Goal: Task Accomplishment & Management: Manage account settings

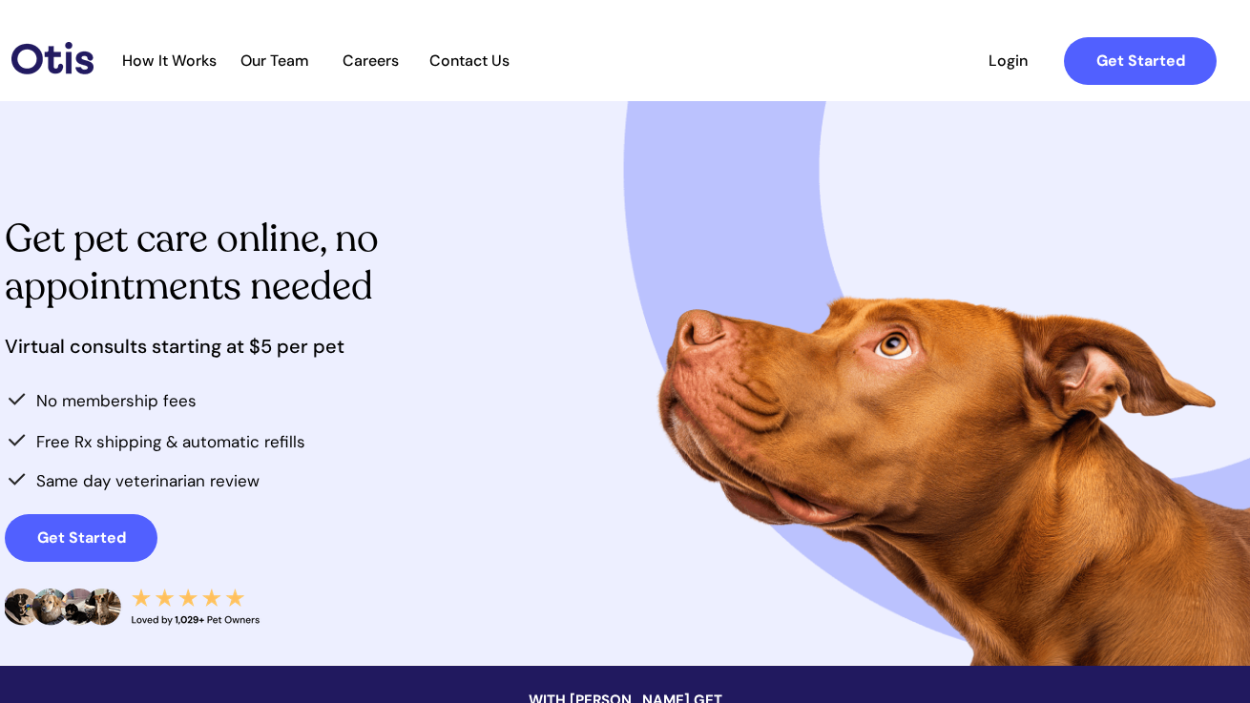
click at [922, 65] on span "Login" at bounding box center [1008, 61] width 88 height 18
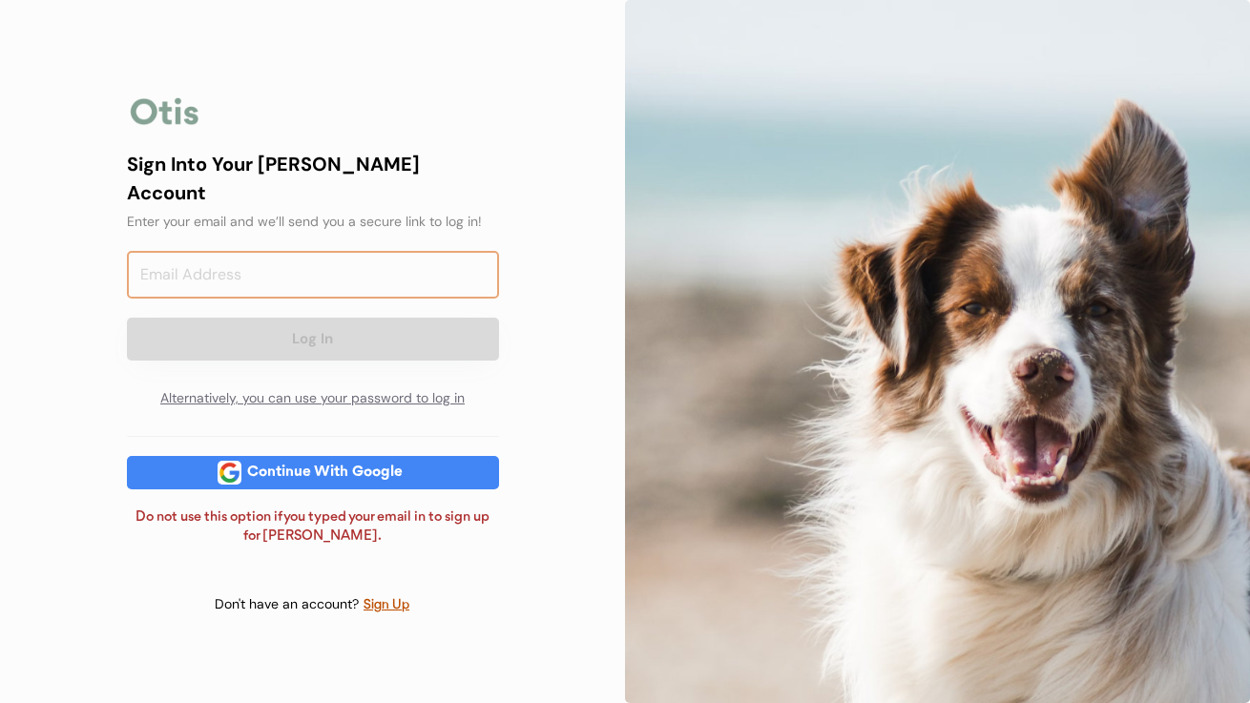
click at [271, 258] on input "email" at bounding box center [313, 275] width 372 height 48
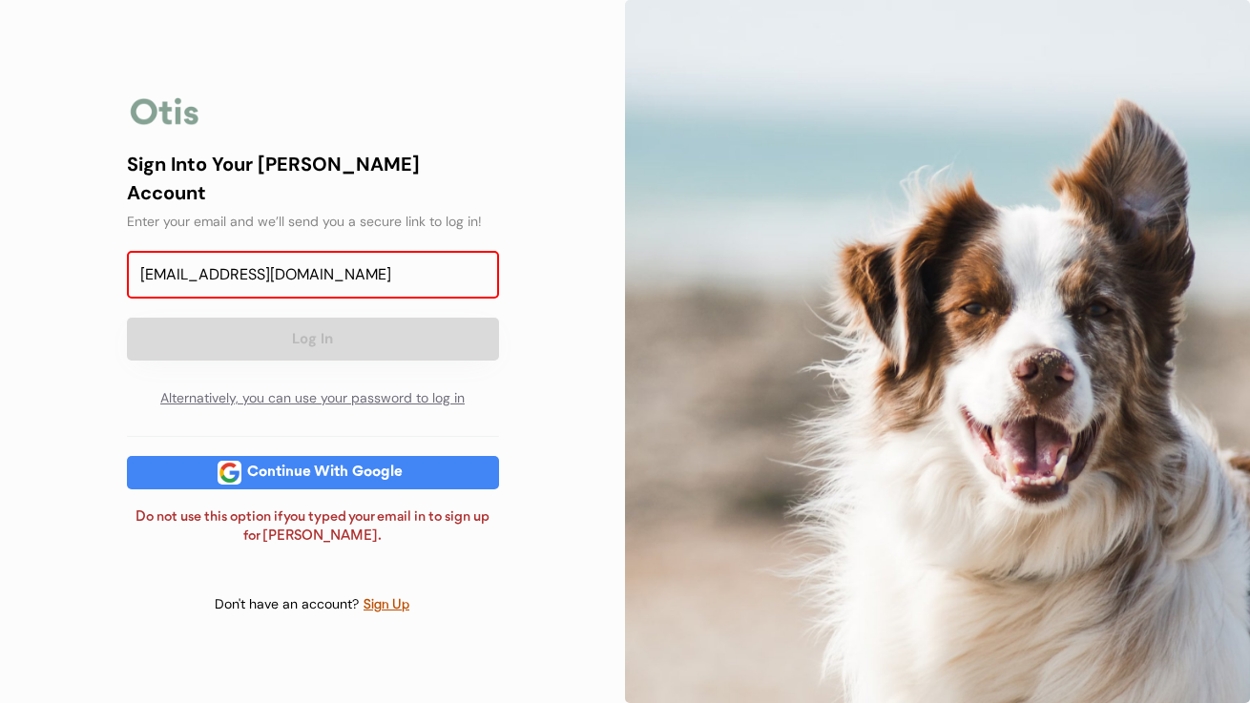
type input "aazajicek@icloud.com"
click at [353, 321] on button "Log In" at bounding box center [313, 339] width 372 height 43
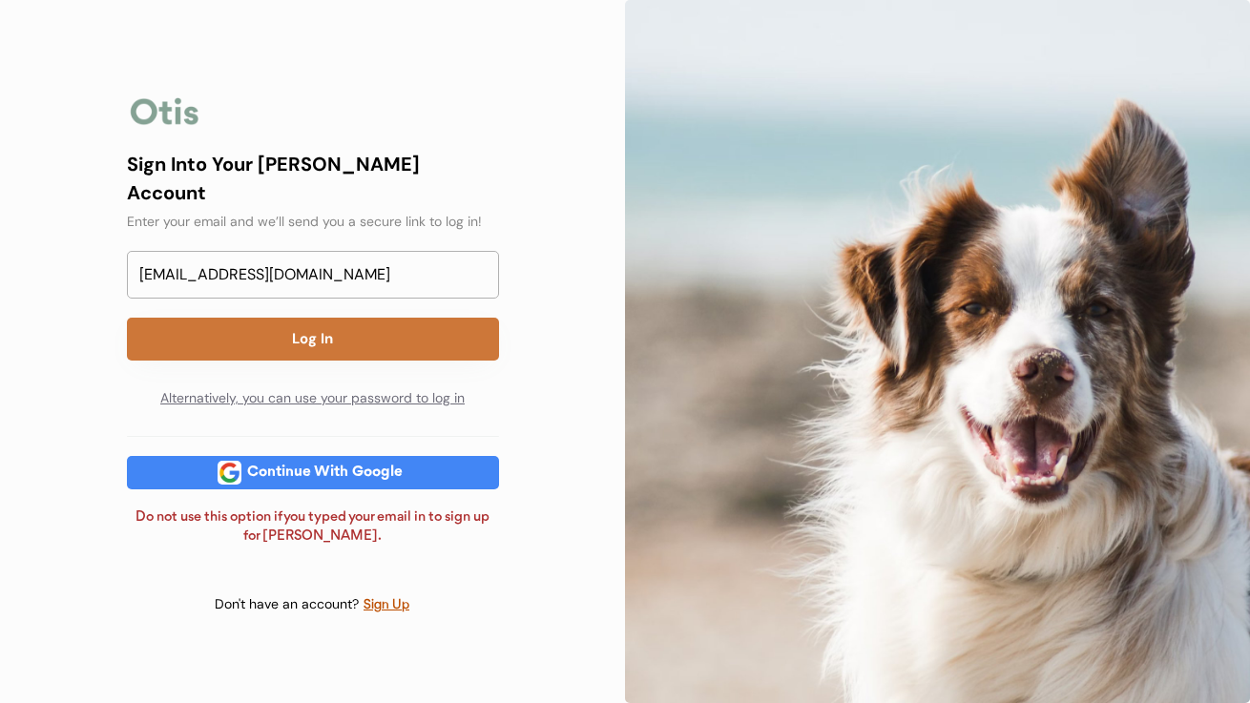
click at [325, 322] on button "Log In" at bounding box center [313, 339] width 372 height 43
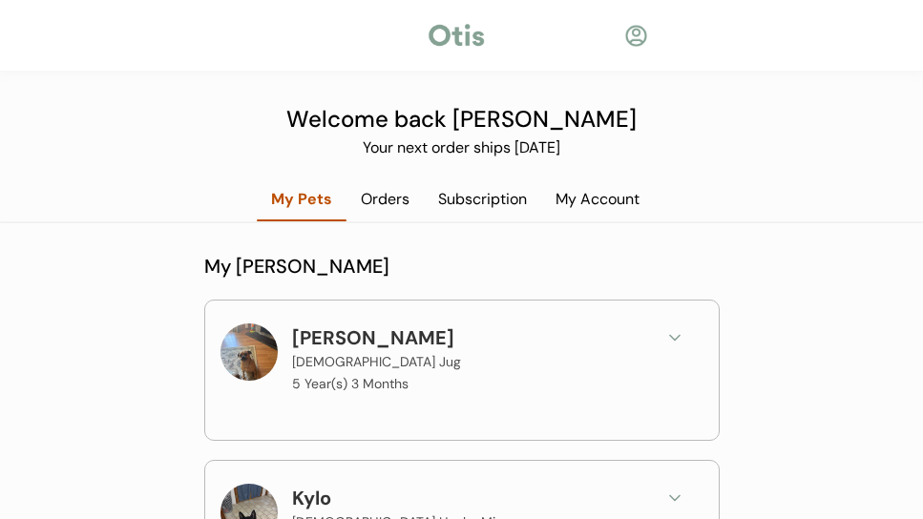
click at [483, 201] on div "Subscription" at bounding box center [482, 199] width 117 height 21
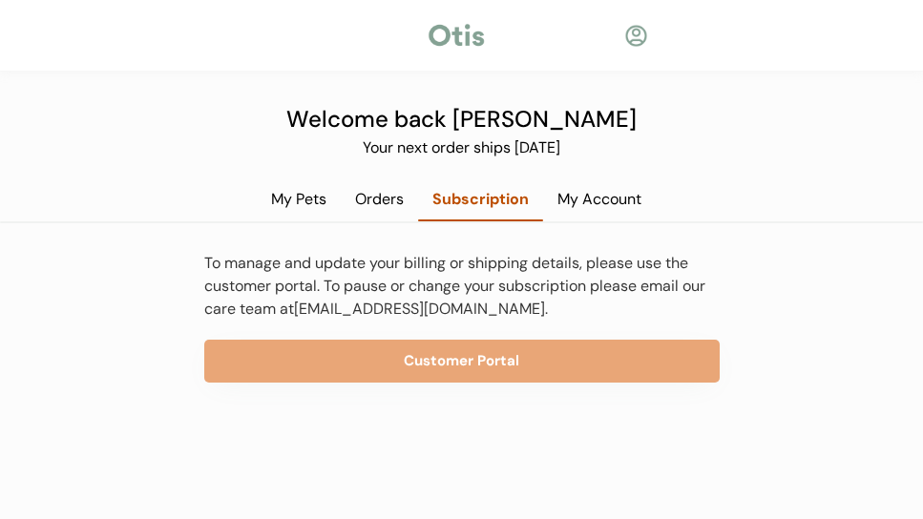
click at [289, 198] on div "My Pets" at bounding box center [299, 199] width 84 height 21
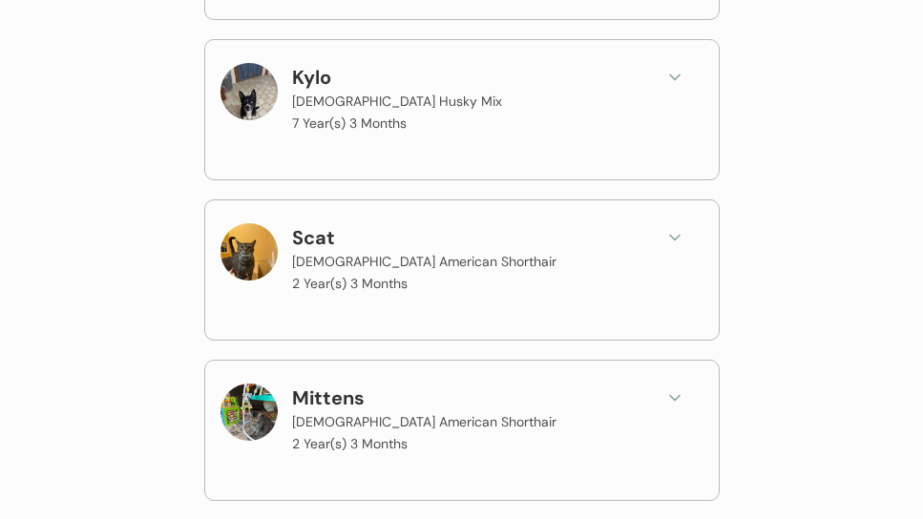
scroll to position [426, 0]
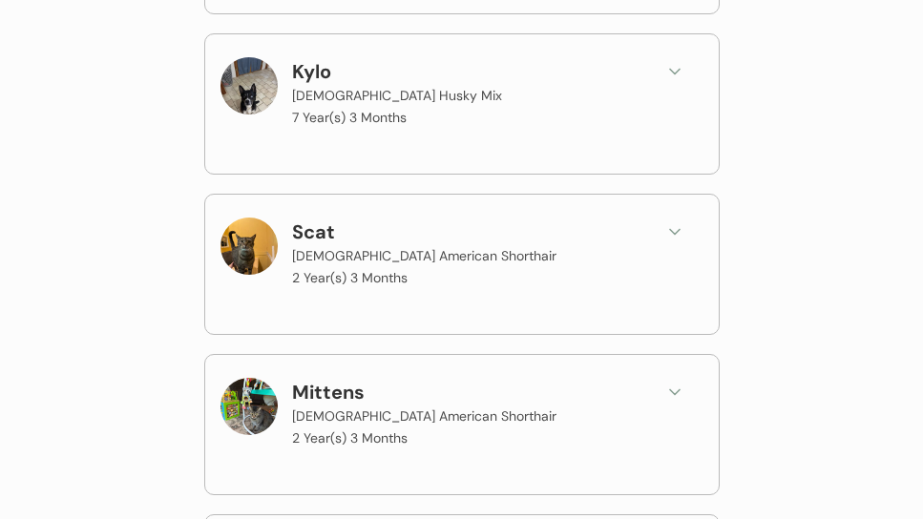
click at [659, 244] on div "Scat Male American Shorthair 2 Year(s) 3 Months" at bounding box center [461, 254] width 483 height 73
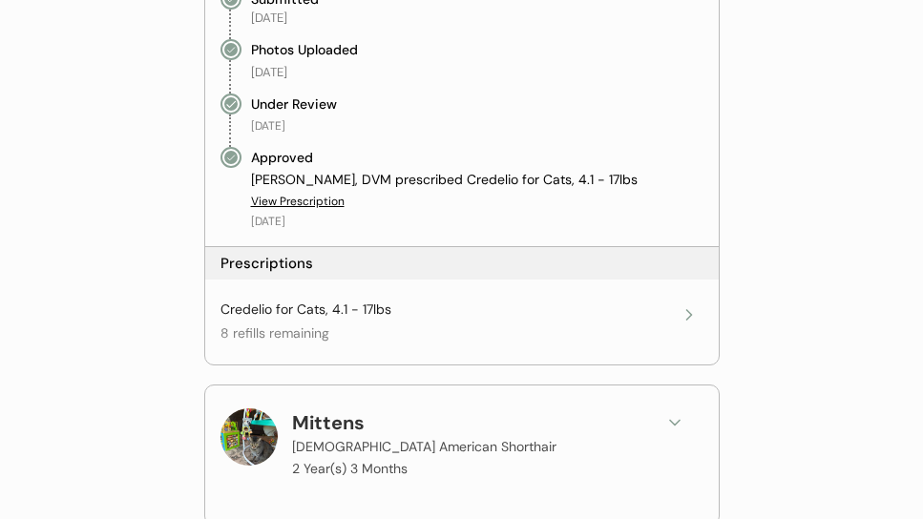
scroll to position [863, 0]
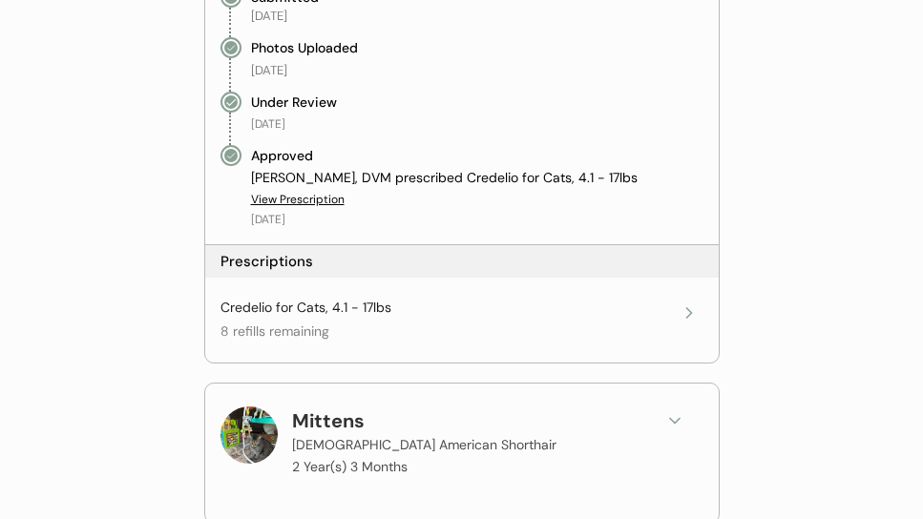
click at [692, 307] on icon at bounding box center [688, 312] width 19 height 19
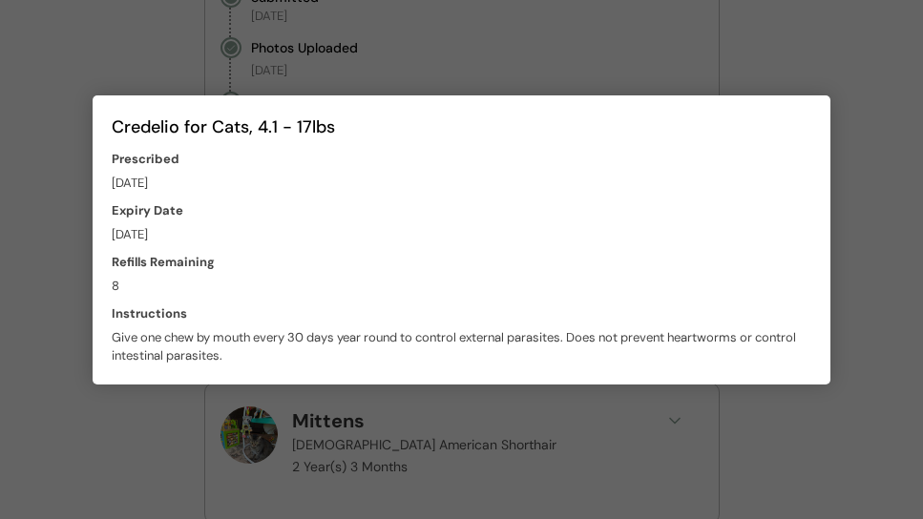
click at [838, 189] on div at bounding box center [461, 259] width 923 height 519
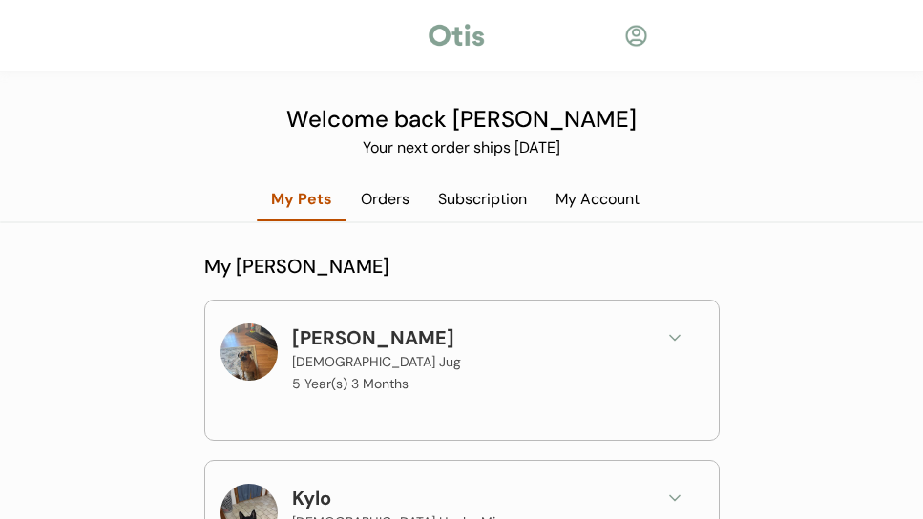
scroll to position [0, 0]
click at [391, 195] on div "Orders" at bounding box center [384, 199] width 77 height 21
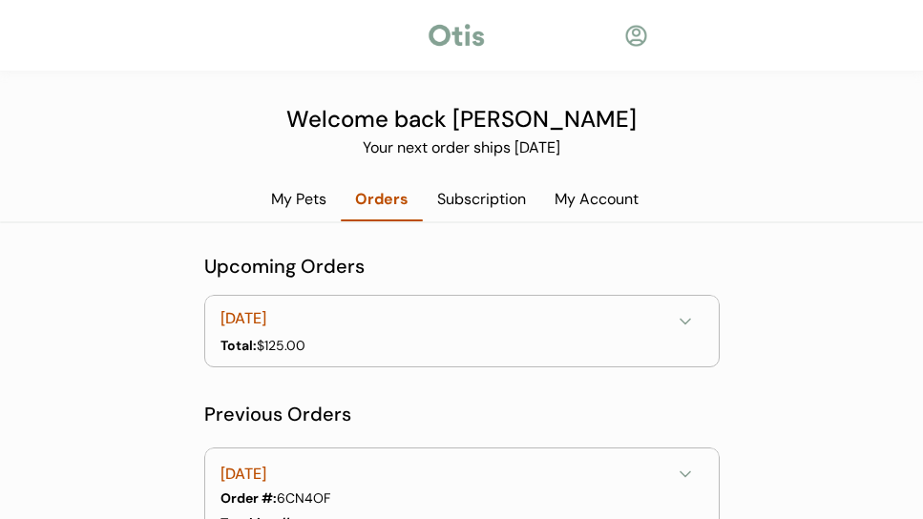
click at [485, 200] on div "Subscription" at bounding box center [481, 199] width 117 height 21
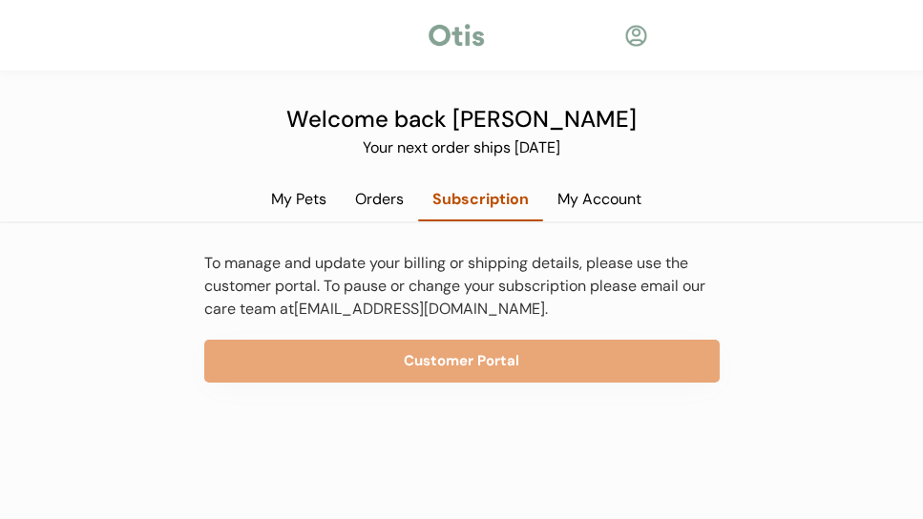
click at [355, 199] on div "Orders" at bounding box center [379, 199] width 77 height 21
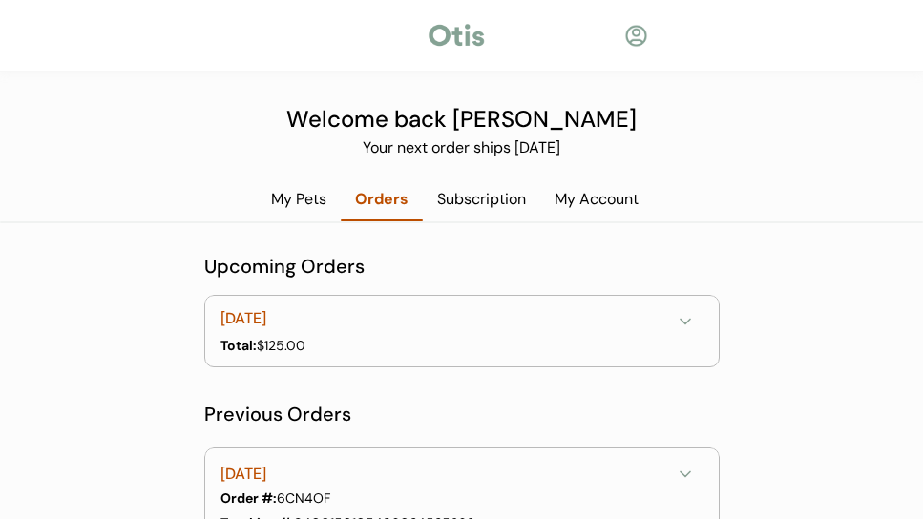
click at [501, 187] on div "Welcome back Daniel Your next order ships September 20, 2025 My Pets Orders Sub…" at bounding box center [461, 472] width 923 height 945
click at [494, 194] on div "Subscription" at bounding box center [481, 199] width 117 height 21
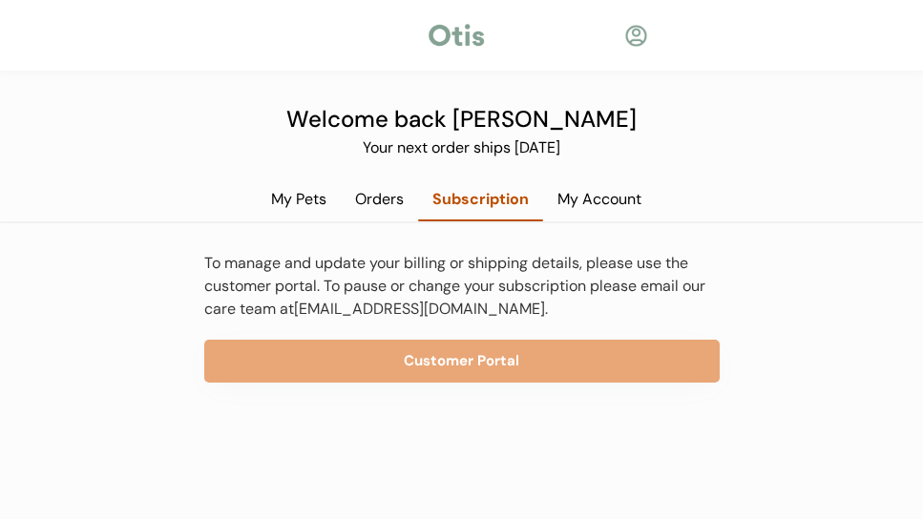
click at [597, 202] on div "My Account" at bounding box center [599, 199] width 113 height 21
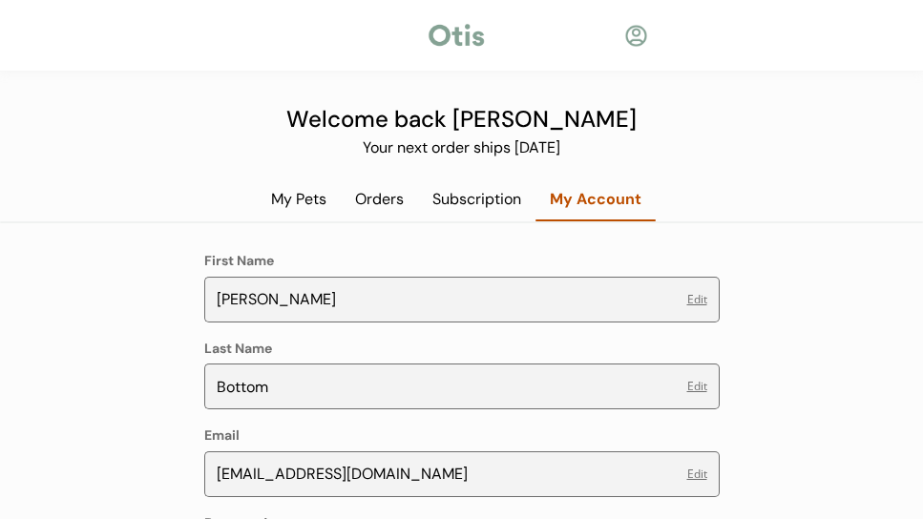
click at [484, 193] on div "Subscription" at bounding box center [476, 199] width 117 height 21
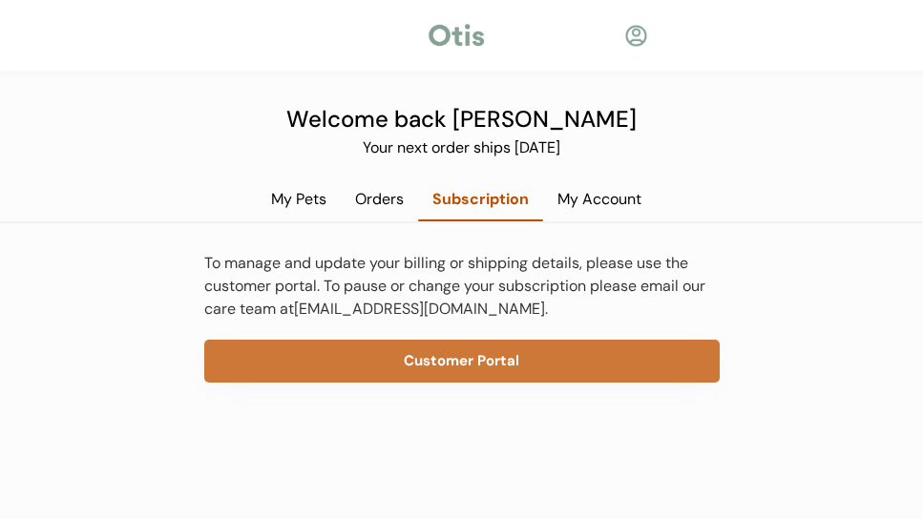
click at [428, 358] on button "Customer Portal" at bounding box center [461, 361] width 515 height 43
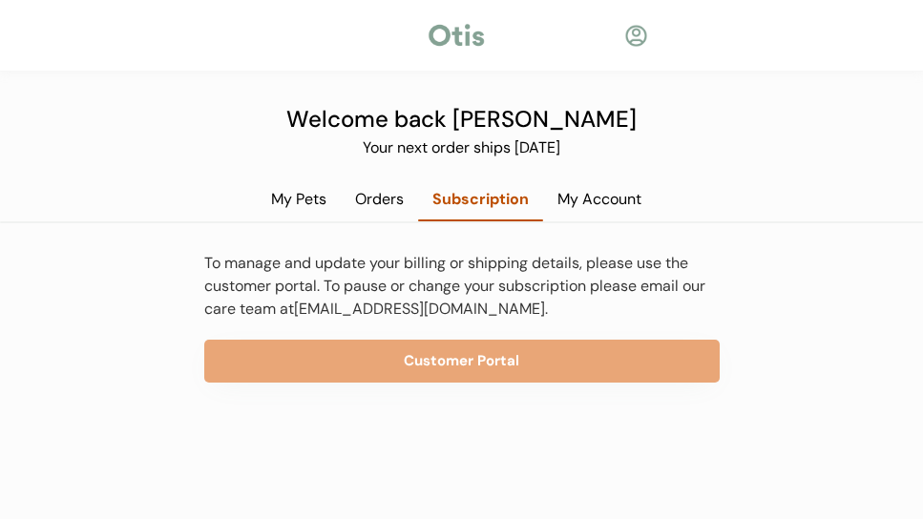
click at [379, 203] on div "Orders" at bounding box center [379, 199] width 77 height 21
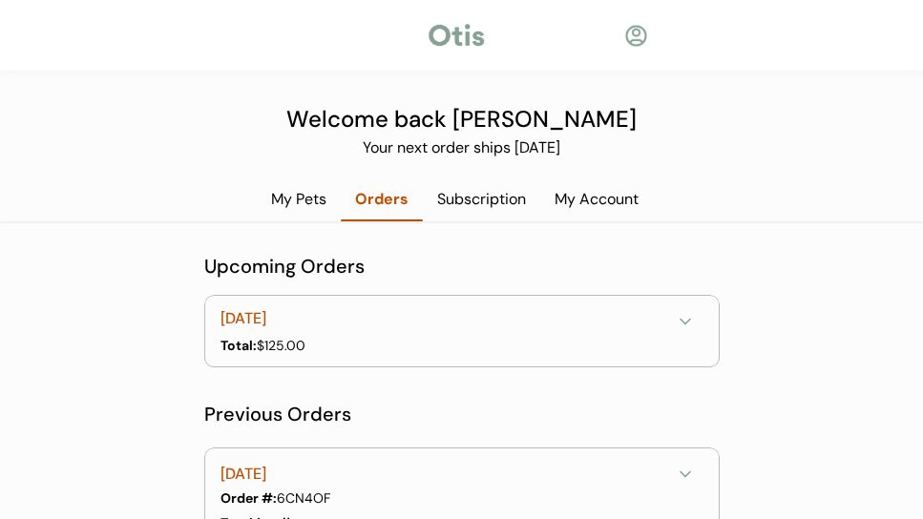
click at [302, 205] on div "My Pets" at bounding box center [299, 199] width 84 height 21
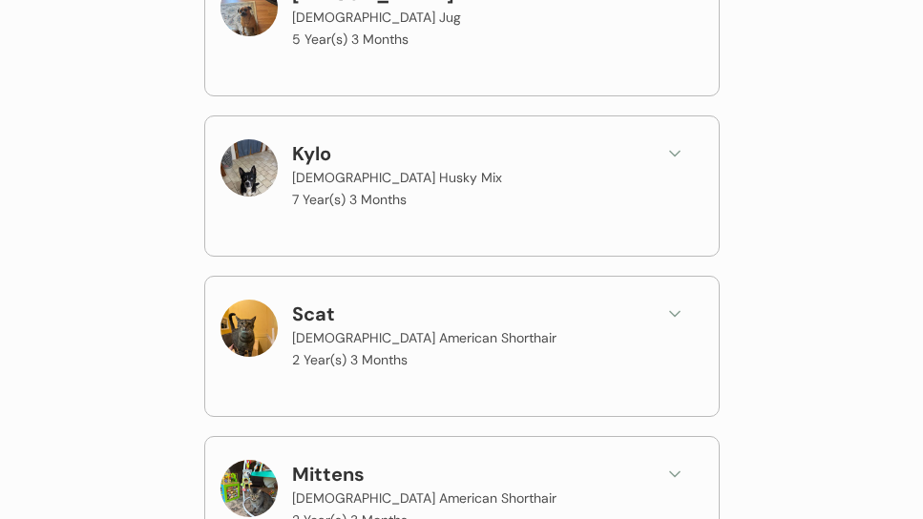
scroll to position [363, 0]
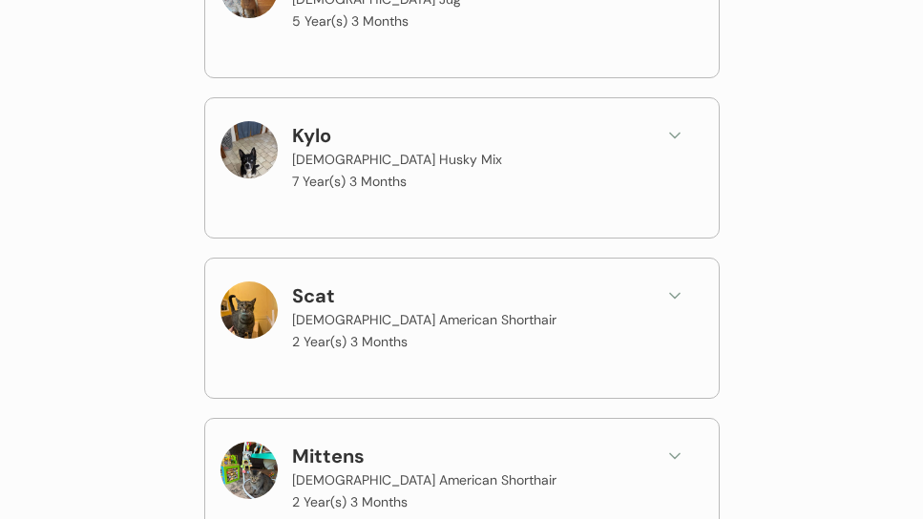
click at [494, 310] on div "Scat Male American Shorthair 2 Year(s) 3 Months" at bounding box center [469, 317] width 354 height 73
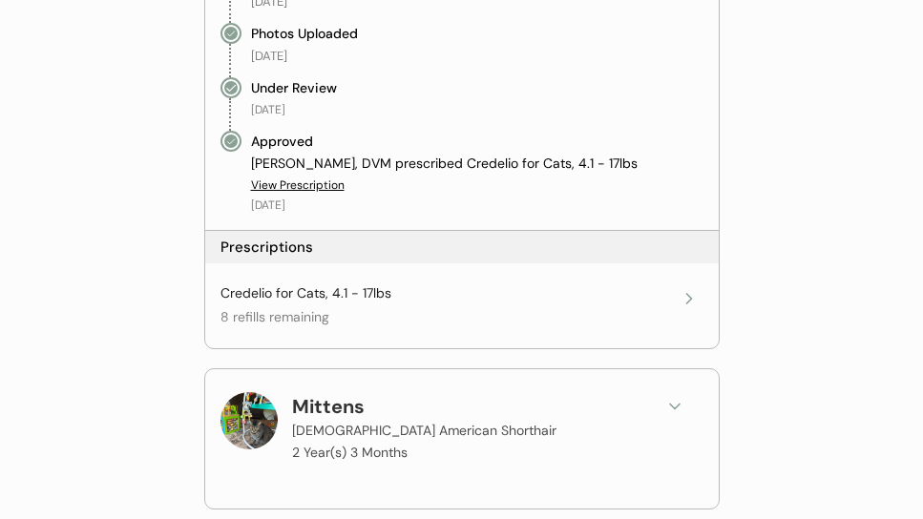
scroll to position [884, 0]
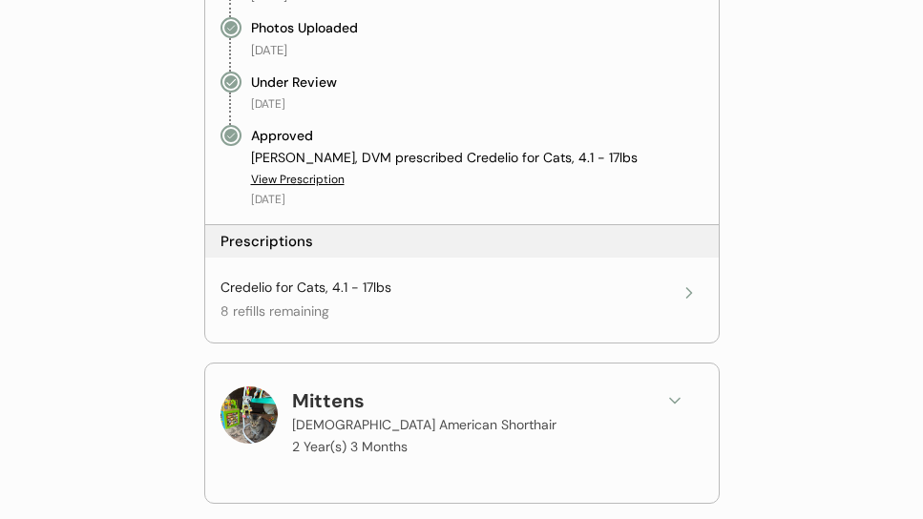
click at [298, 179] on div "View Prescription" at bounding box center [298, 180] width 94 height 16
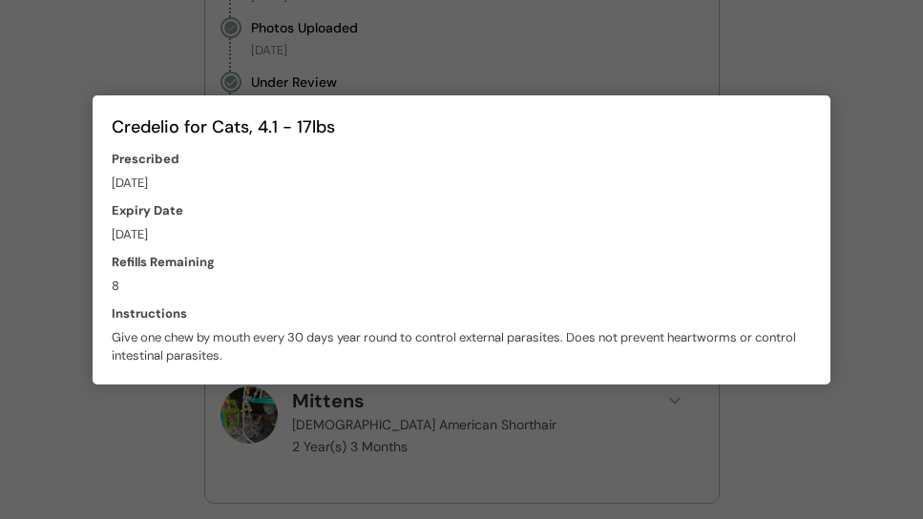
click at [835, 99] on div at bounding box center [461, 259] width 923 height 519
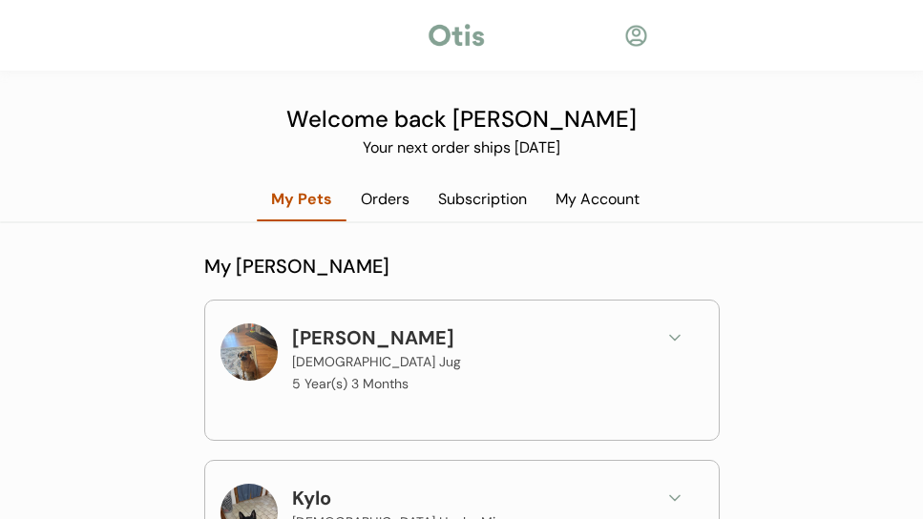
scroll to position [0, 0]
click at [426, 198] on div "Subscription" at bounding box center [482, 199] width 117 height 21
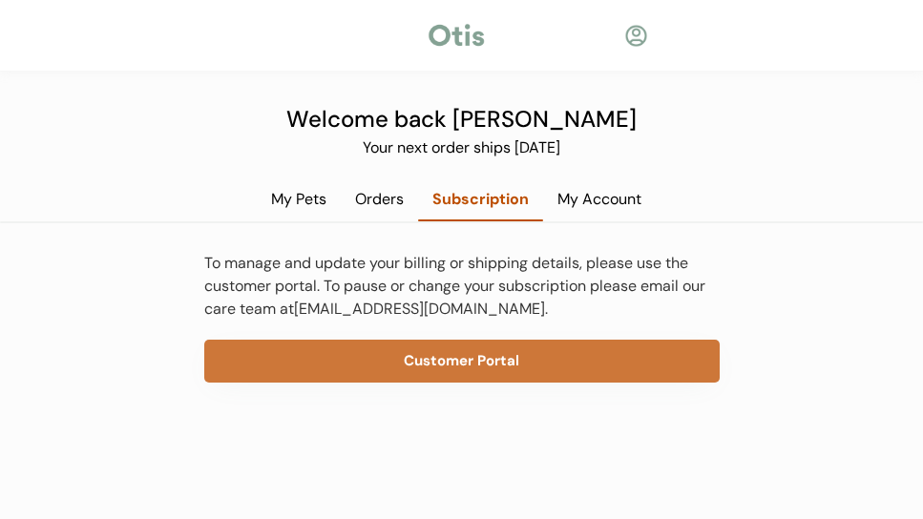
click at [428, 378] on button "Customer Portal" at bounding box center [461, 361] width 515 height 43
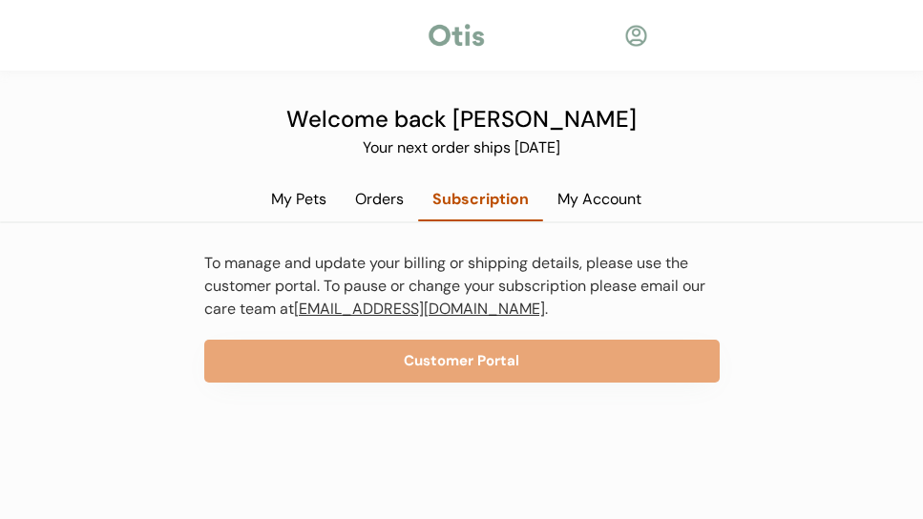
click at [337, 312] on link "[EMAIL_ADDRESS][DOMAIN_NAME]" at bounding box center [419, 309] width 251 height 20
